Goal: Download file/media

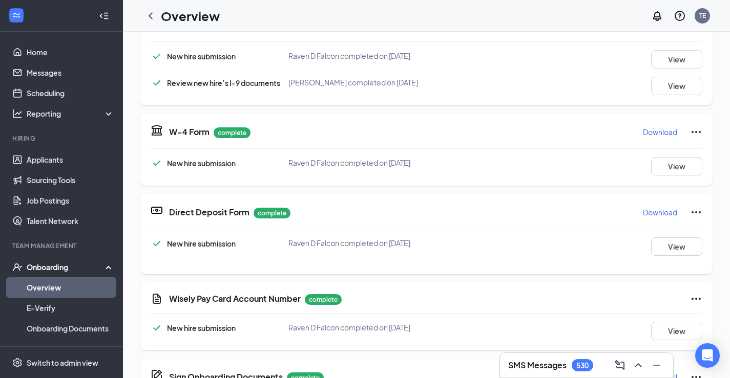
click at [59, 288] on link "Overview" at bounding box center [71, 288] width 88 height 20
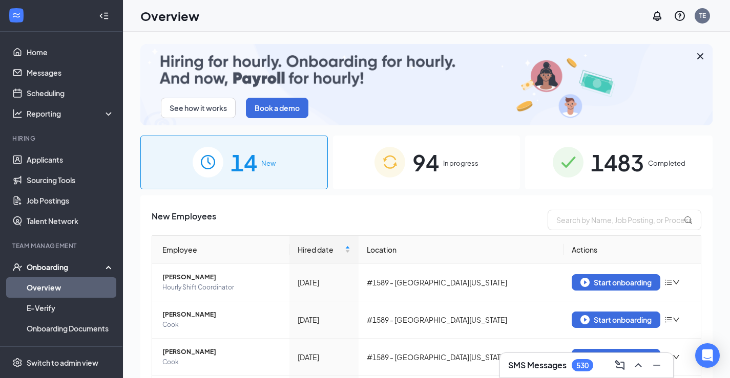
click at [606, 159] on span "1483" at bounding box center [616, 162] width 53 height 35
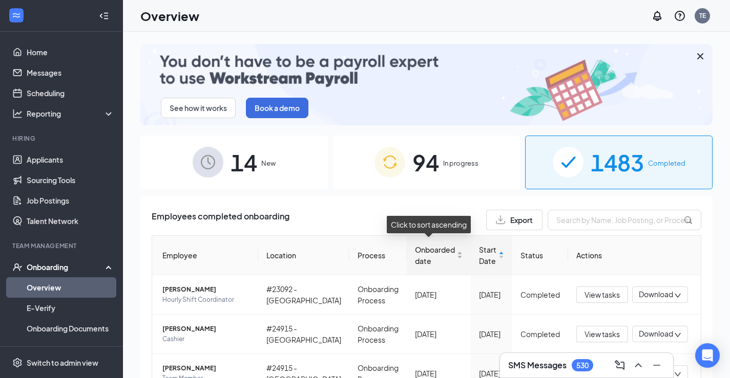
click at [450, 251] on div "Onboarded date" at bounding box center [439, 255] width 48 height 23
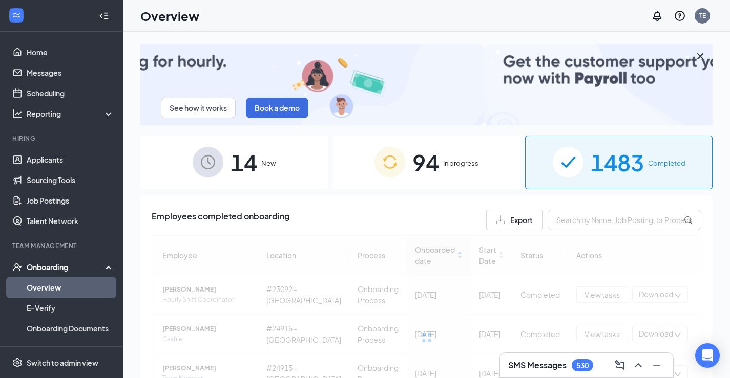
click at [450, 251] on div at bounding box center [426, 338] width 549 height 205
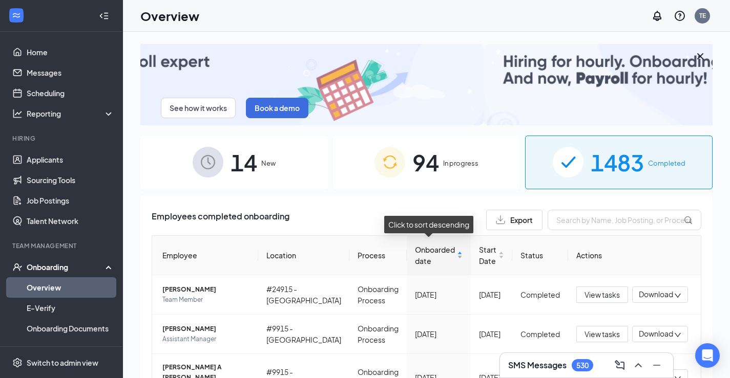
click at [450, 251] on div "Onboarded date" at bounding box center [439, 255] width 48 height 23
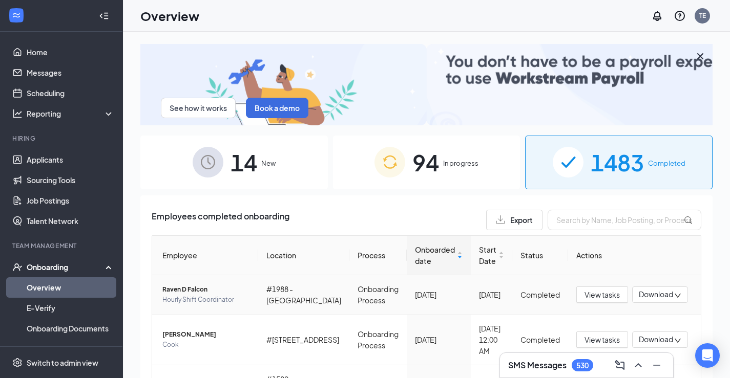
click at [674, 294] on icon "down" at bounding box center [677, 295] width 7 height 7
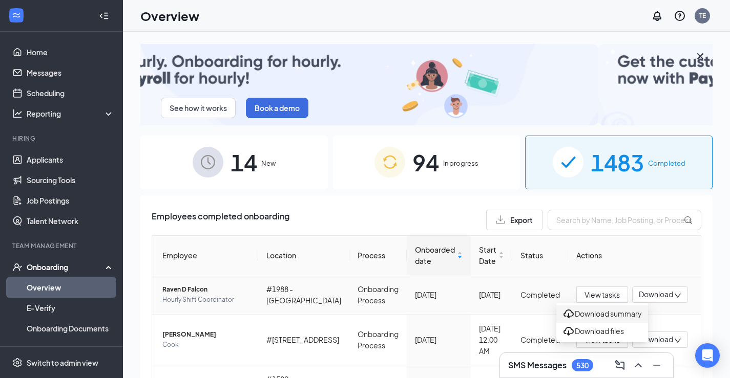
click at [605, 321] on div "Download summary" at bounding box center [601, 314] width 79 height 12
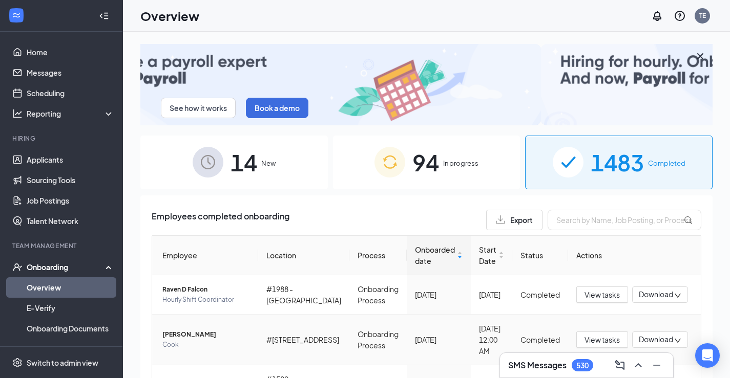
click at [654, 339] on span "Download" at bounding box center [656, 339] width 34 height 11
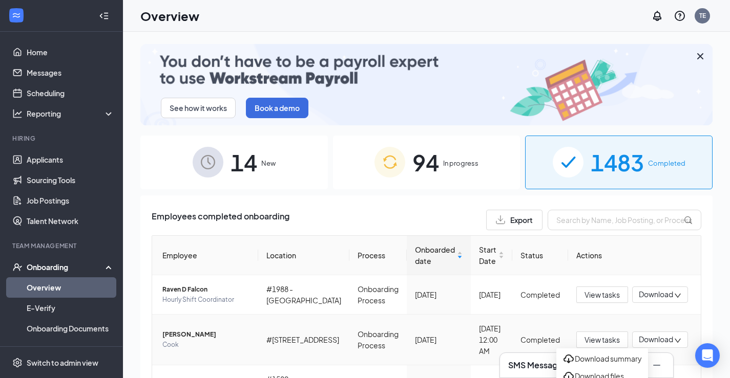
click at [674, 338] on icon "down" at bounding box center [677, 340] width 7 height 7
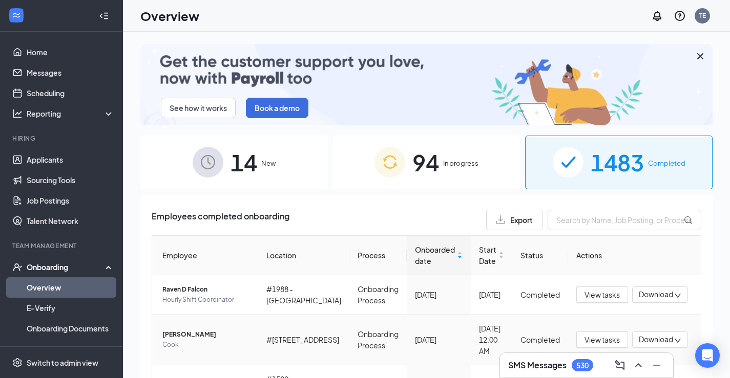
click at [674, 338] on icon "down" at bounding box center [677, 340] width 7 height 7
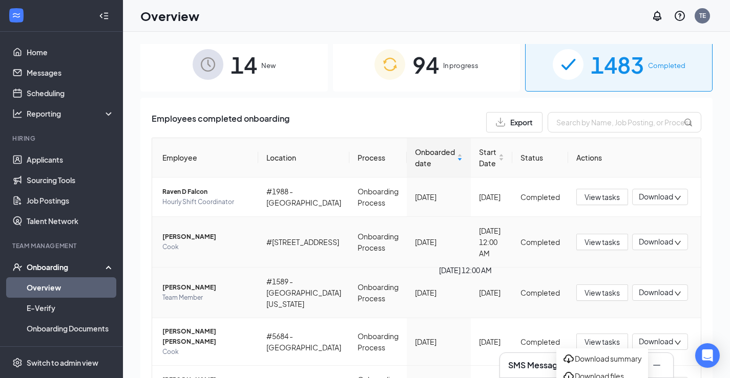
scroll to position [102, 0]
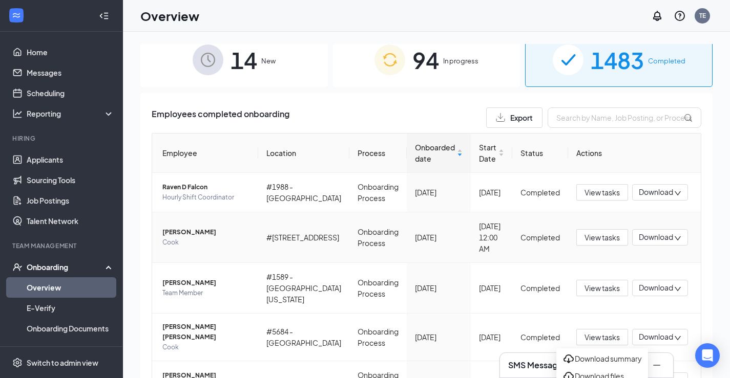
click at [674, 236] on icon "down" at bounding box center [677, 238] width 7 height 7
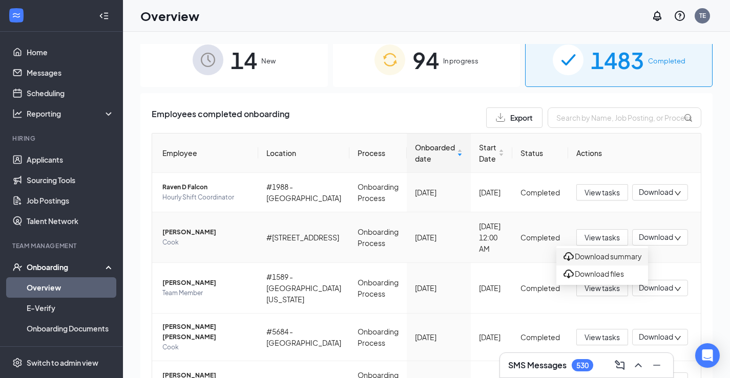
click at [601, 263] on div "Download summary" at bounding box center [601, 257] width 79 height 12
click at [654, 190] on span "Download" at bounding box center [656, 192] width 34 height 11
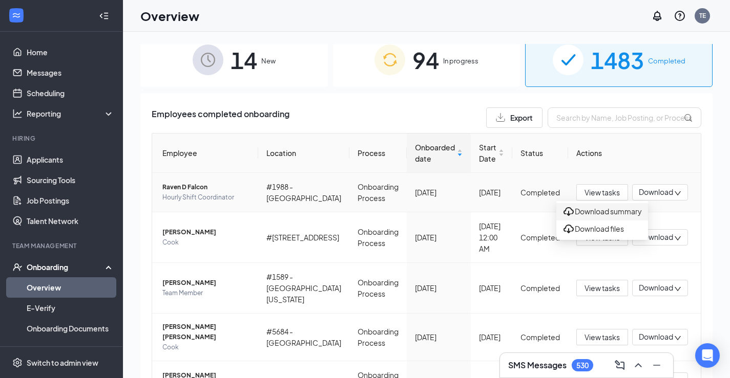
click at [628, 217] on div "Download summary" at bounding box center [601, 212] width 79 height 12
